Goal: Complete application form

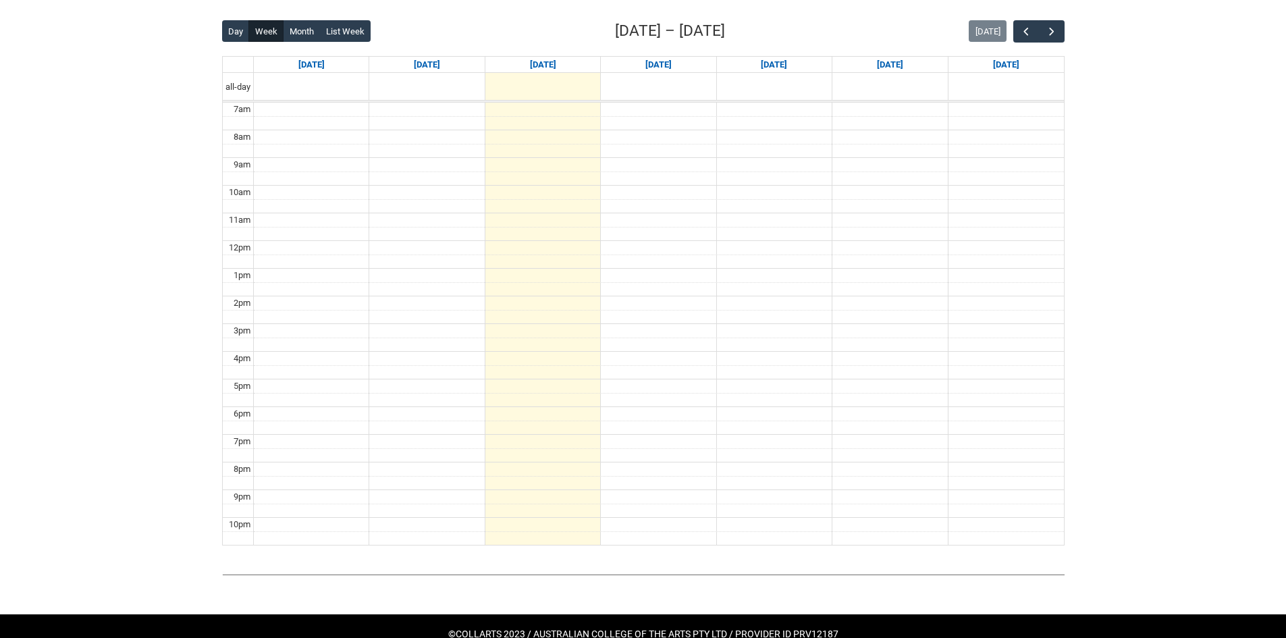
scroll to position [338, 0]
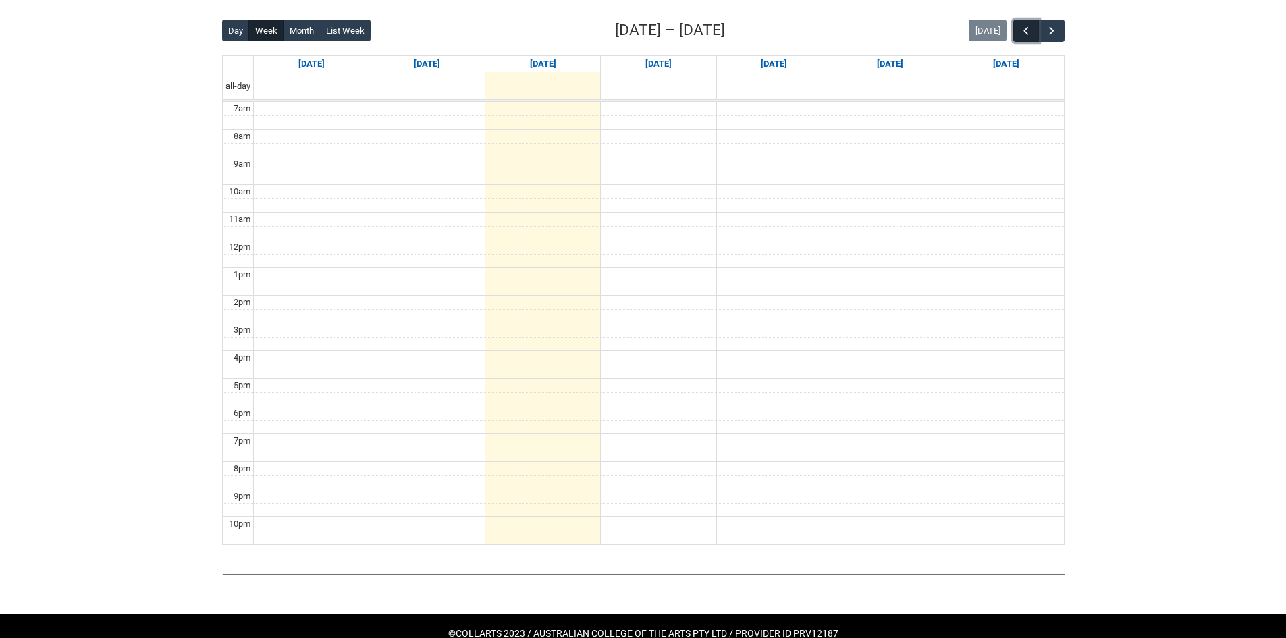
click at [1026, 34] on span "button" at bounding box center [1026, 31] width 14 height 14
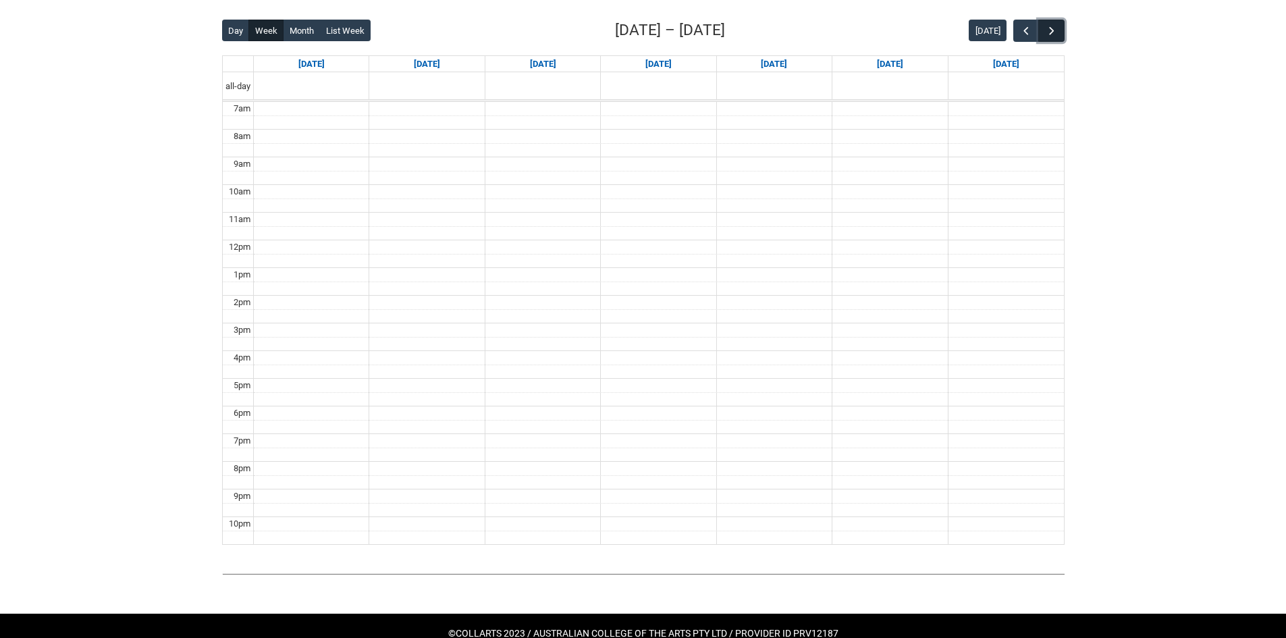
click at [1057, 31] on span "button" at bounding box center [1052, 31] width 14 height 14
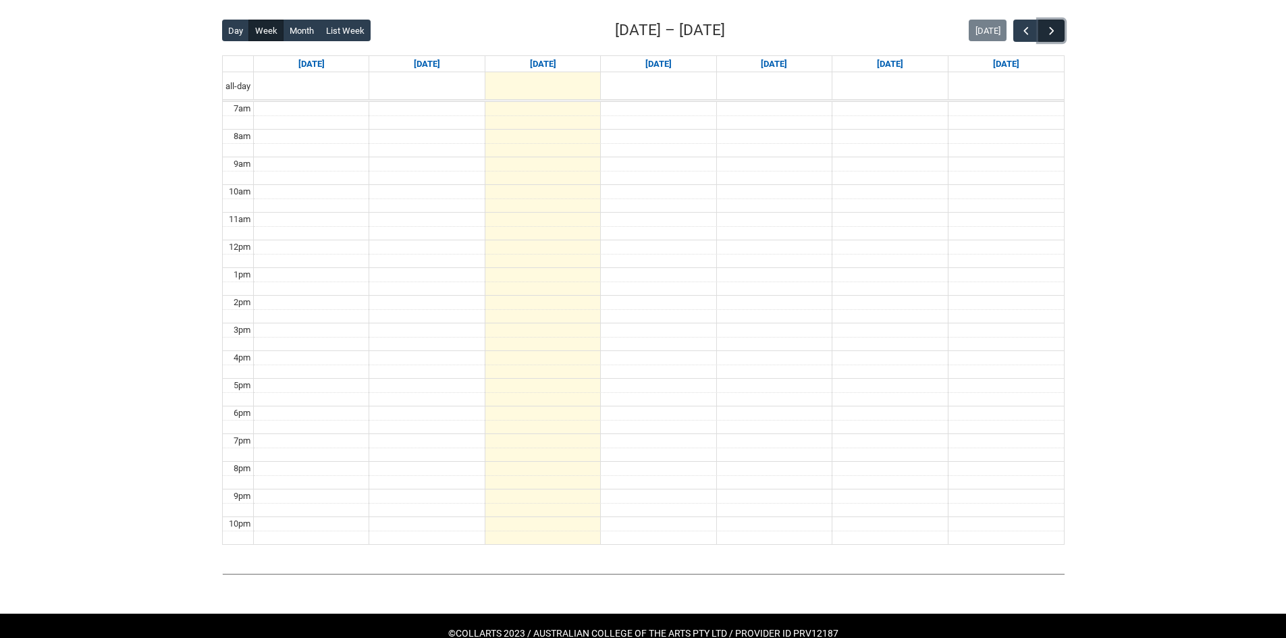
click at [1057, 30] on span "button" at bounding box center [1052, 31] width 14 height 14
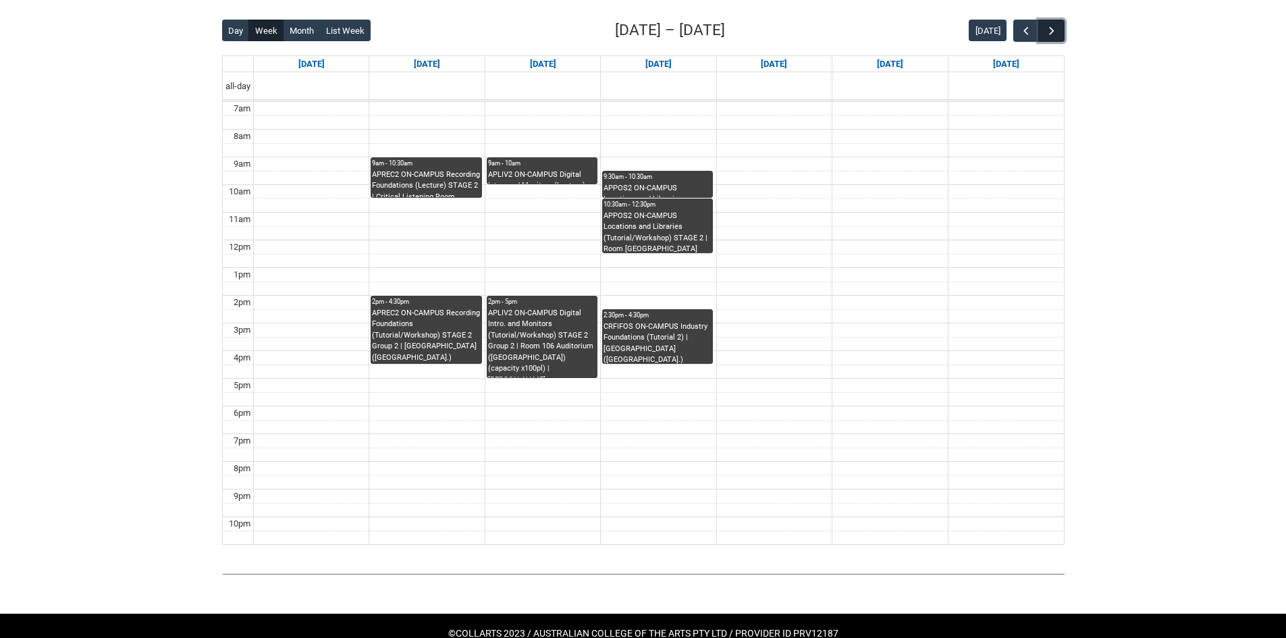
click at [1057, 30] on span "button" at bounding box center [1052, 31] width 14 height 14
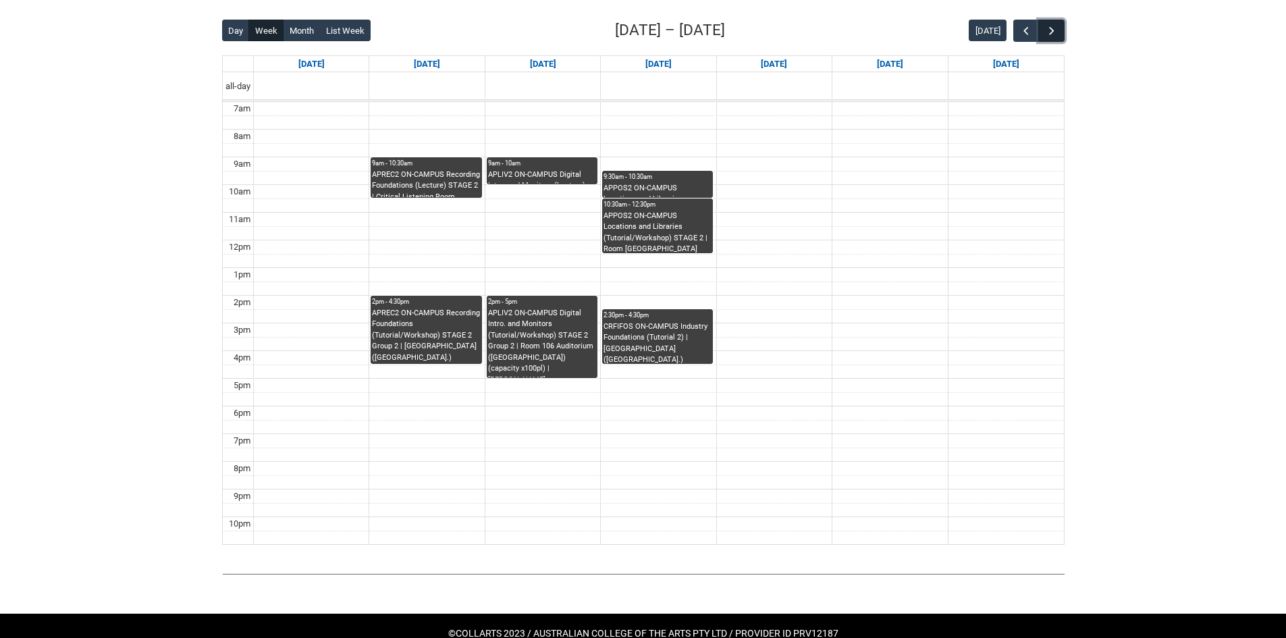
click at [1057, 30] on span "button" at bounding box center [1052, 31] width 14 height 14
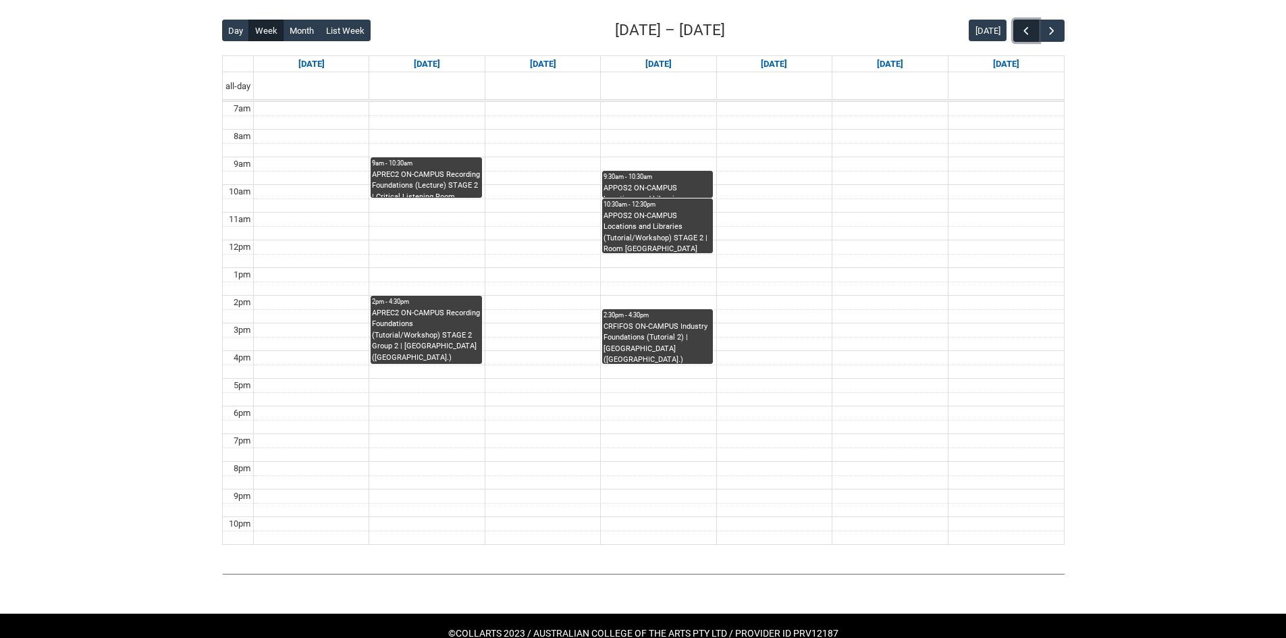
click at [1030, 28] on span "button" at bounding box center [1026, 31] width 14 height 14
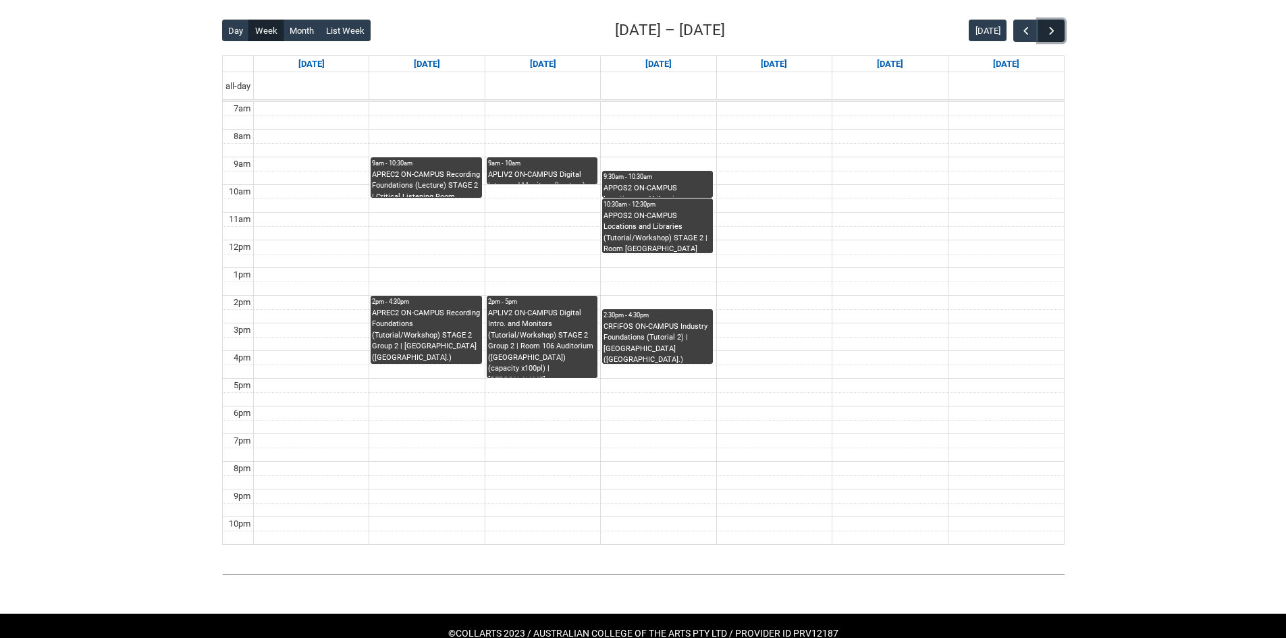
click at [1052, 28] on span "button" at bounding box center [1052, 31] width 14 height 14
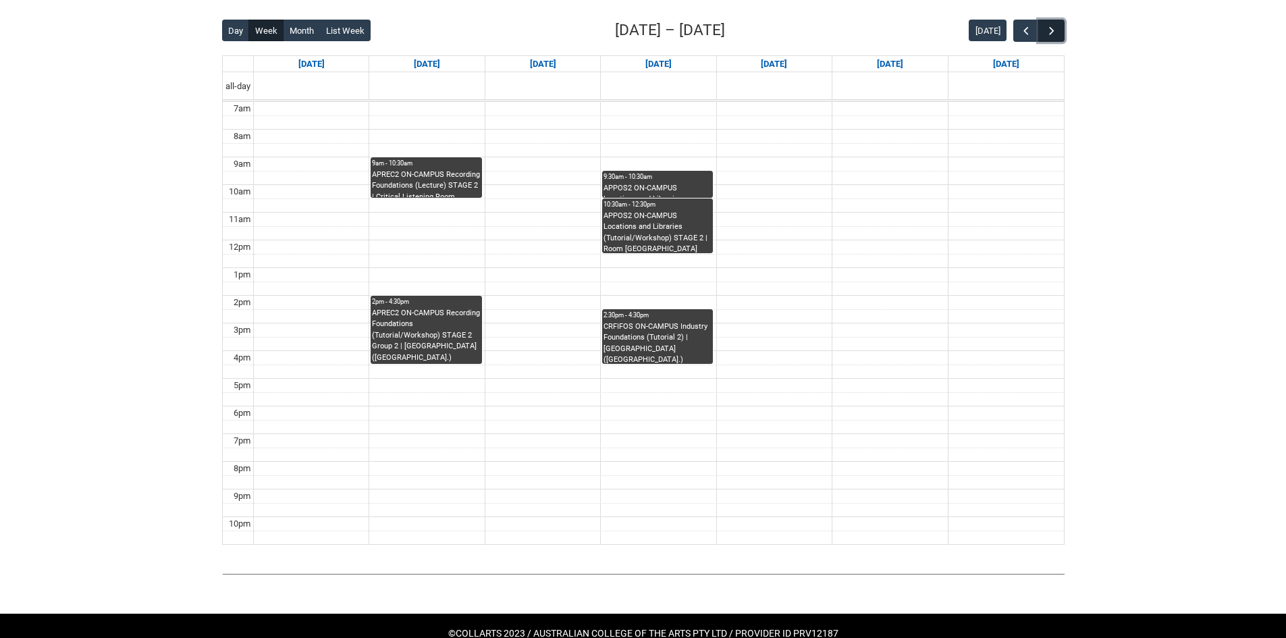
click at [1052, 28] on span "button" at bounding box center [1052, 31] width 14 height 14
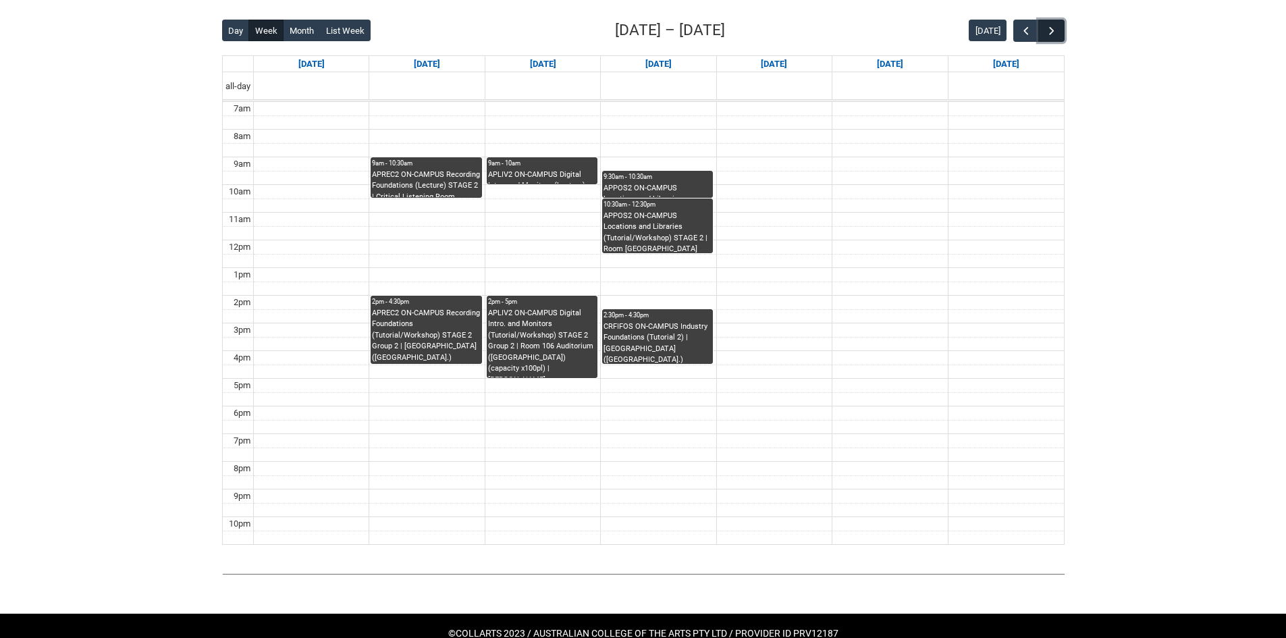
click at [1052, 28] on span "button" at bounding box center [1052, 31] width 14 height 14
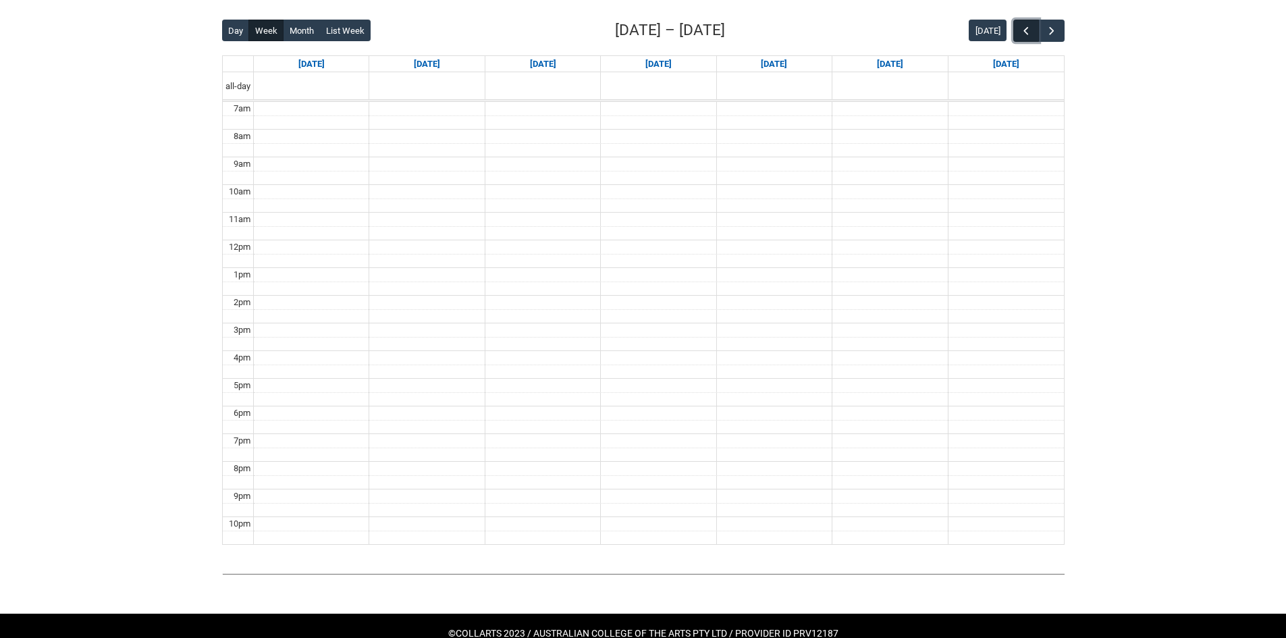
click at [1030, 29] on span "button" at bounding box center [1026, 31] width 14 height 14
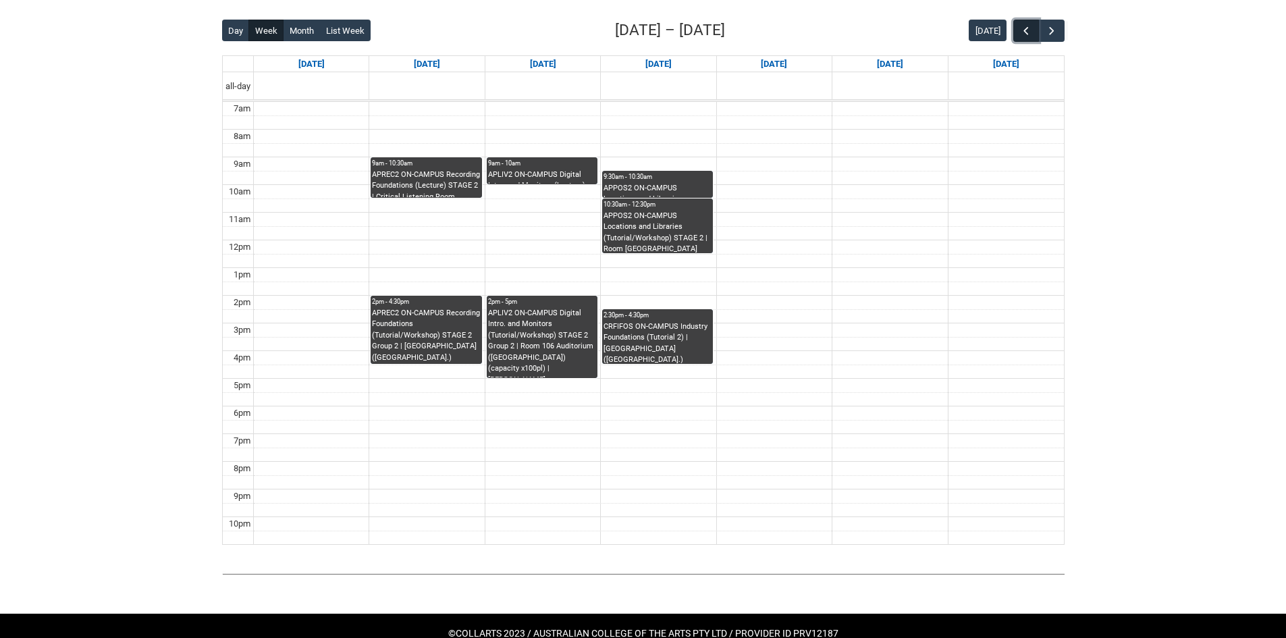
click at [1030, 29] on span "button" at bounding box center [1026, 31] width 14 height 14
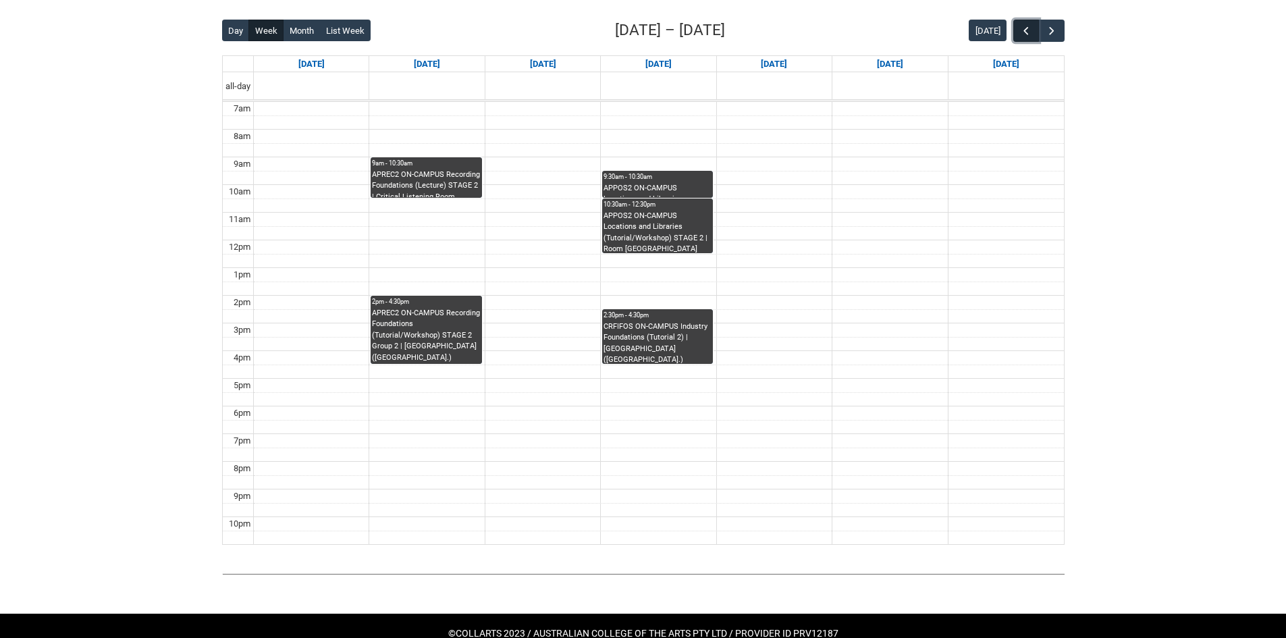
click at [1030, 29] on span "button" at bounding box center [1026, 31] width 14 height 14
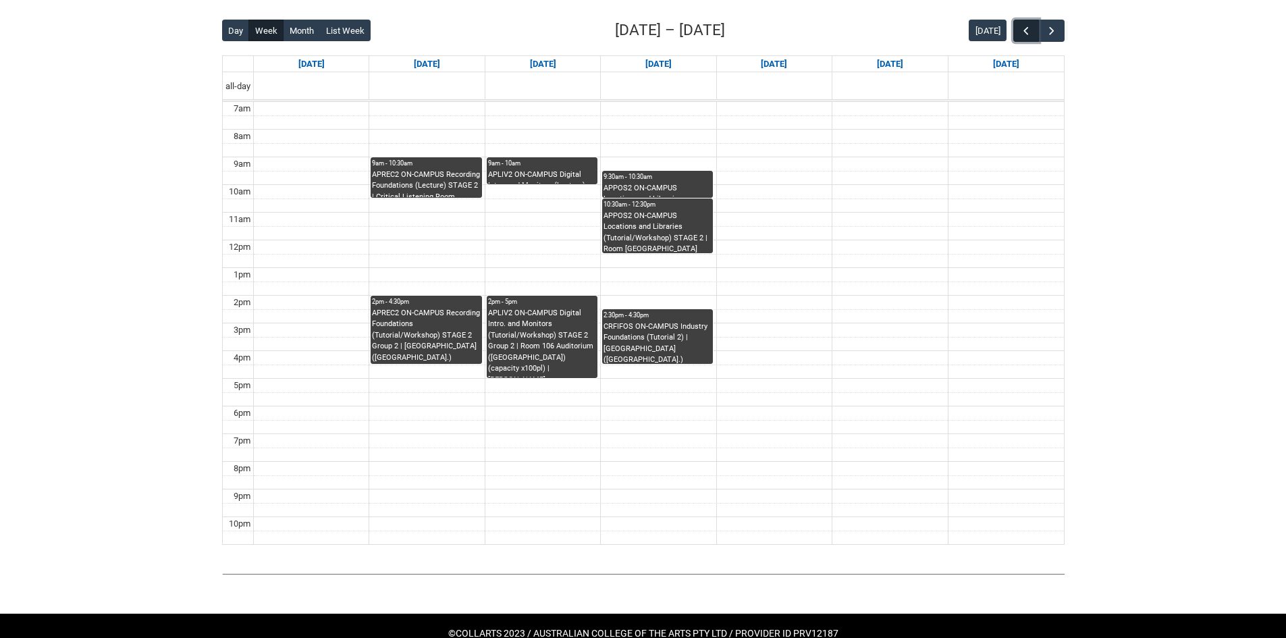
click at [1030, 29] on span "button" at bounding box center [1026, 31] width 14 height 14
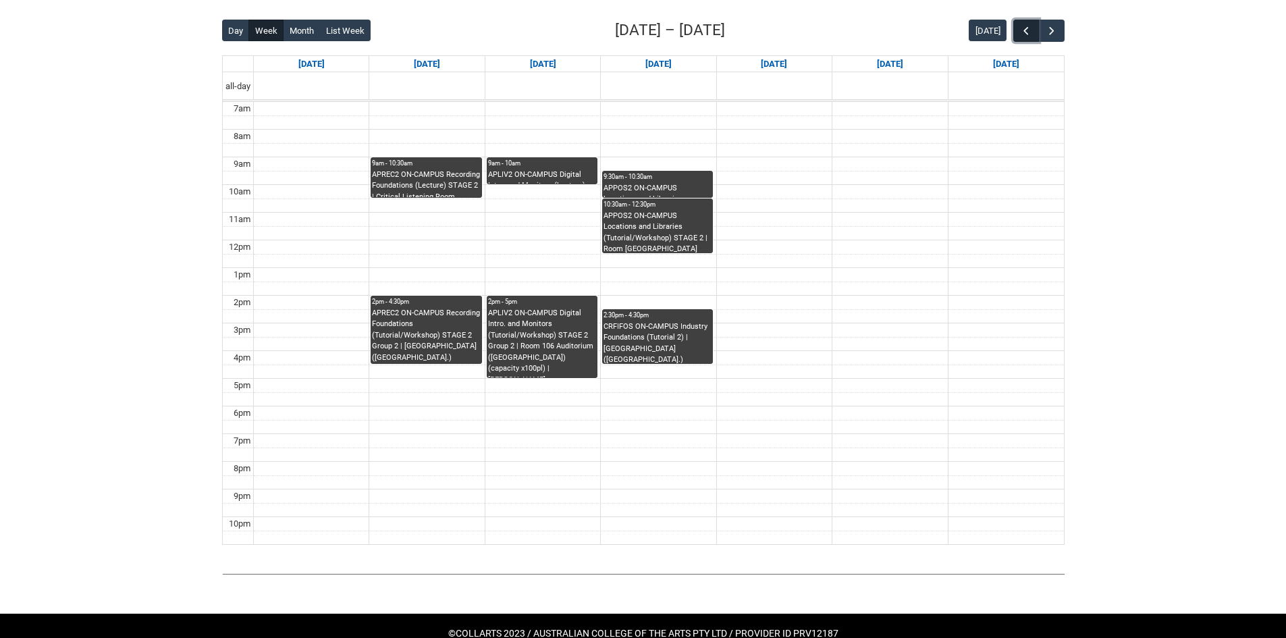
click at [1030, 29] on span "button" at bounding box center [1026, 31] width 14 height 14
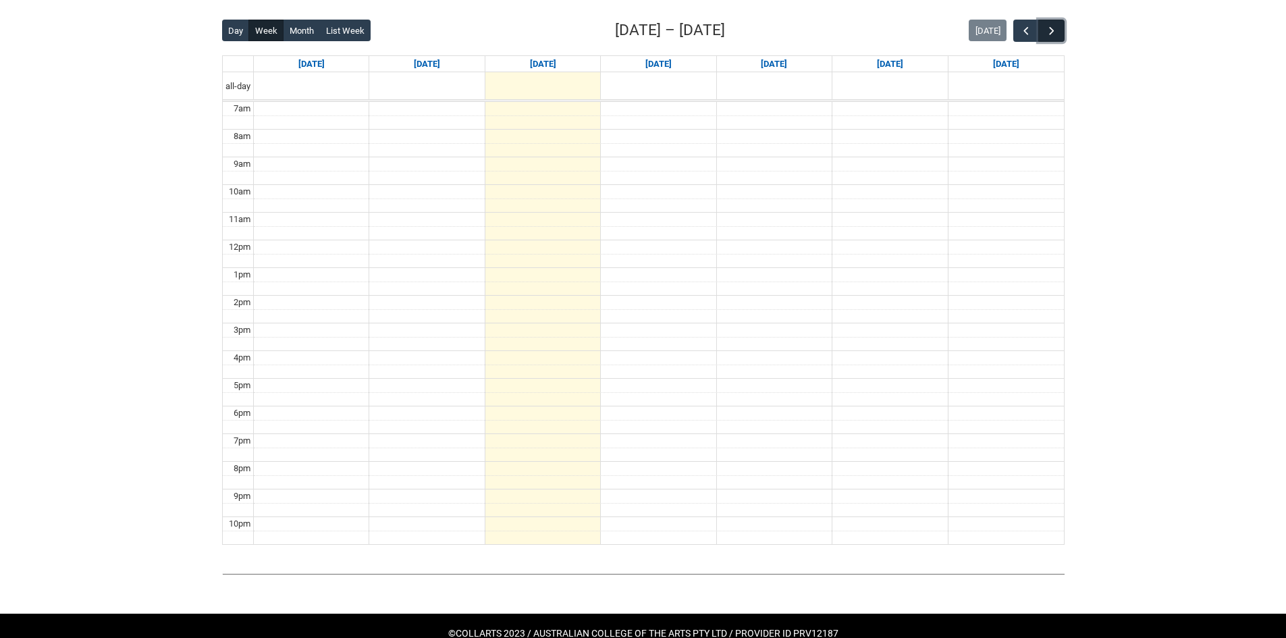
click at [1055, 40] on button "button" at bounding box center [1051, 31] width 26 height 22
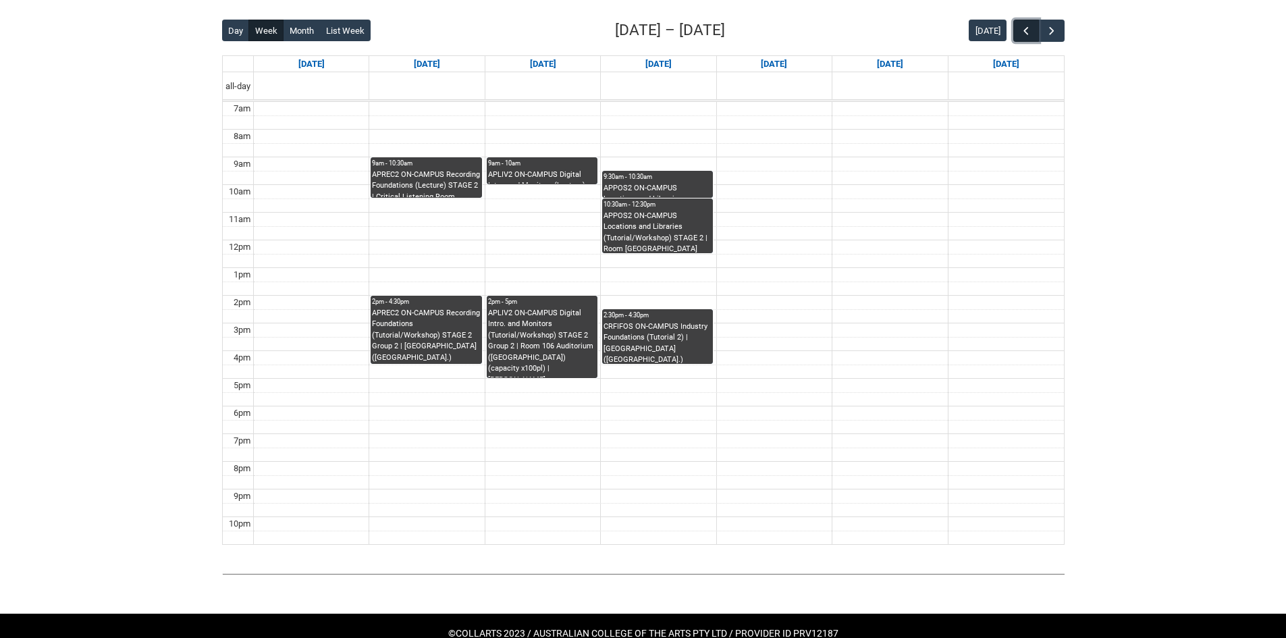
click at [1023, 30] on span "button" at bounding box center [1026, 31] width 14 height 14
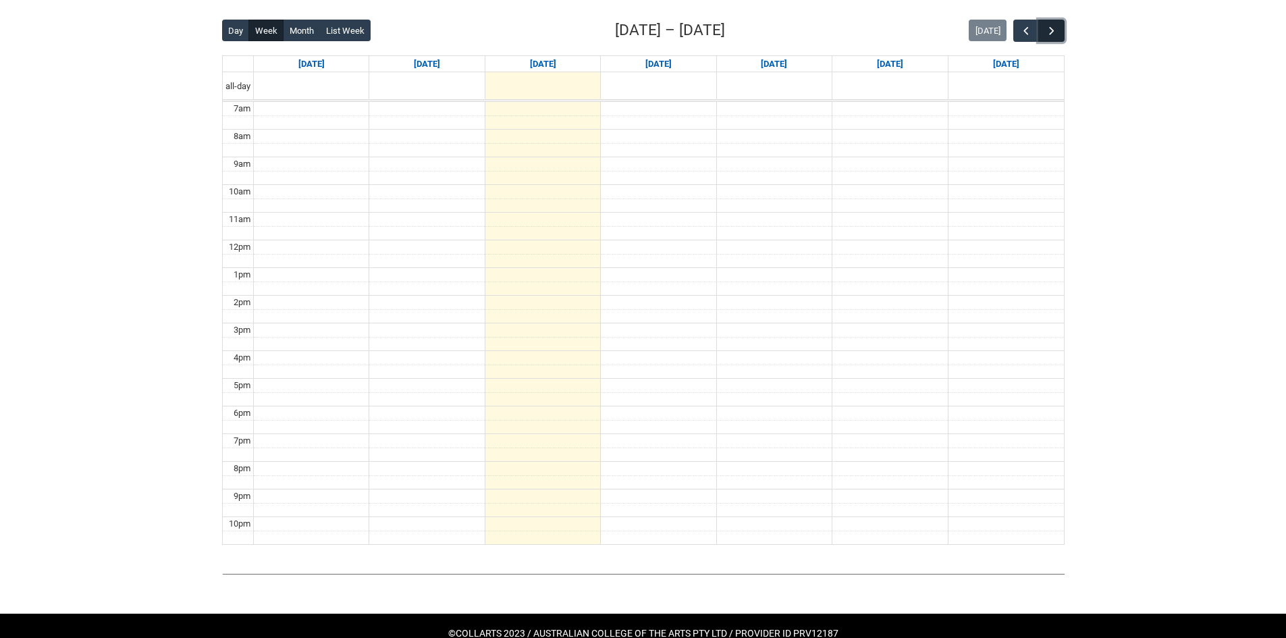
click at [1045, 29] on span "button" at bounding box center [1052, 31] width 14 height 14
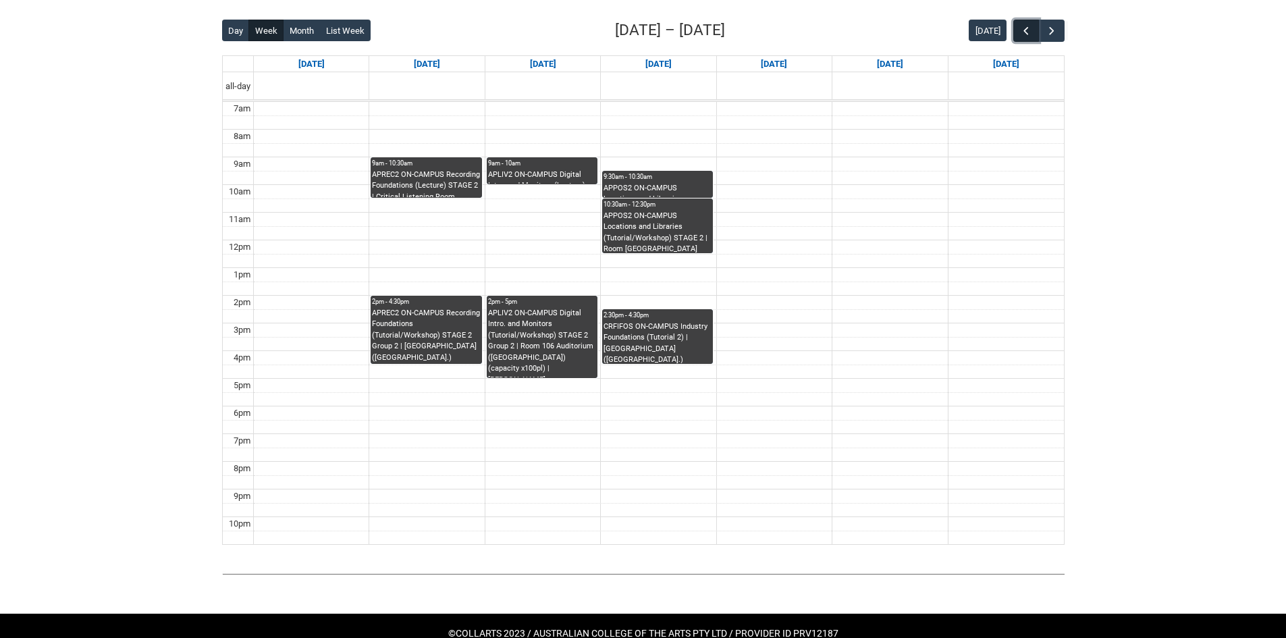
click at [1024, 31] on span "button" at bounding box center [1026, 31] width 14 height 14
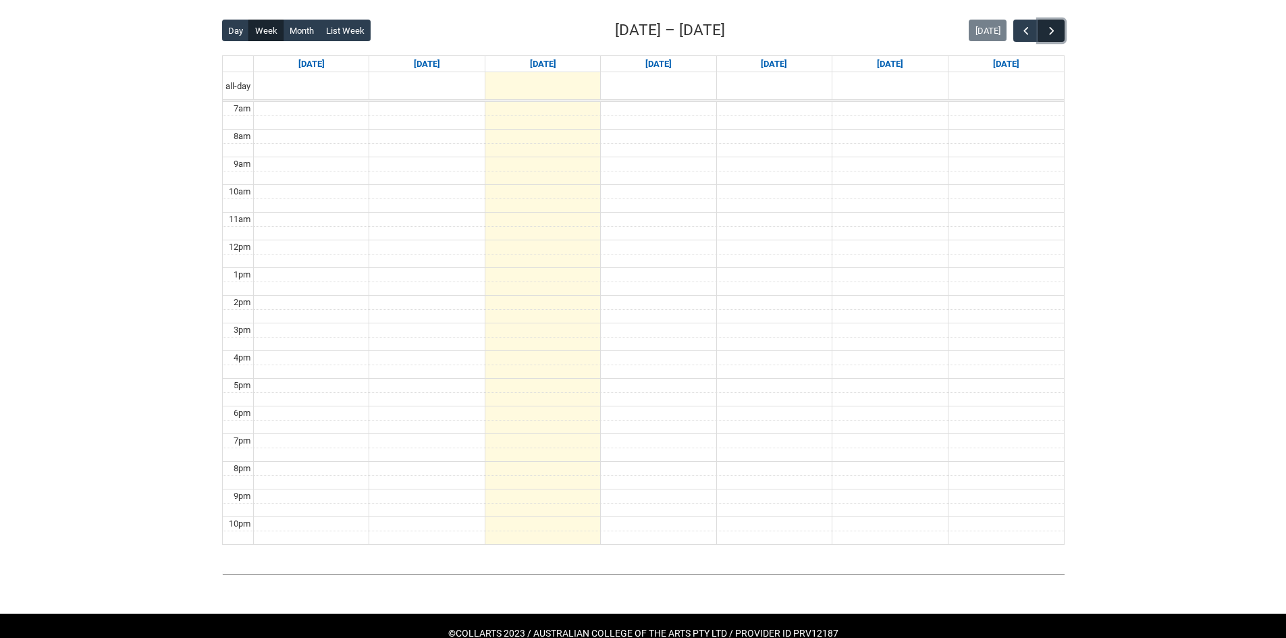
click at [1049, 36] on span "button" at bounding box center [1052, 31] width 14 height 14
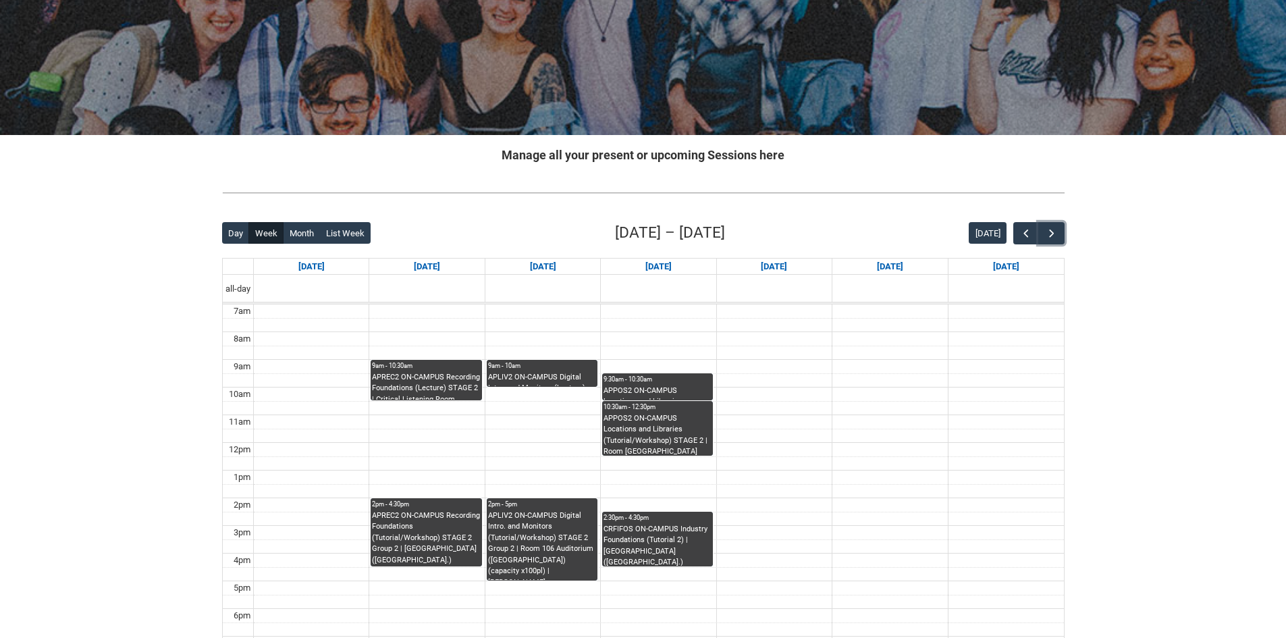
scroll to position [0, 0]
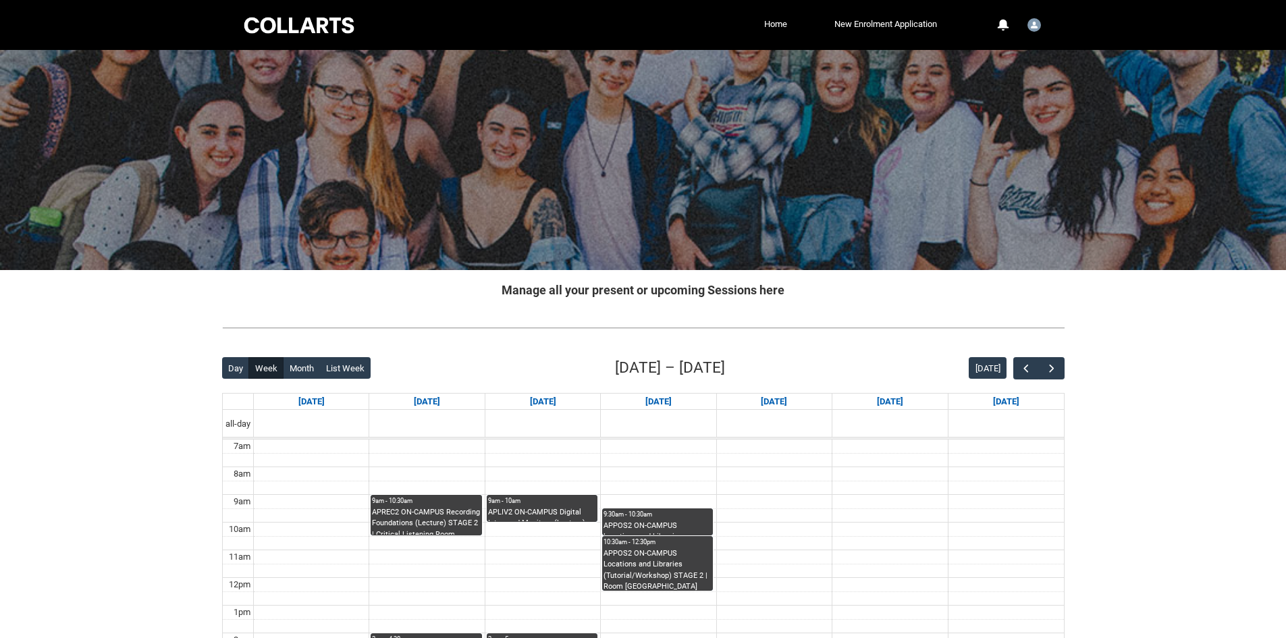
click at [791, 26] on li "New Enrolment Application" at bounding box center [866, 24] width 150 height 20
click at [765, 20] on link "Home" at bounding box center [776, 24] width 30 height 20
